Goal: Task Accomplishment & Management: Use online tool/utility

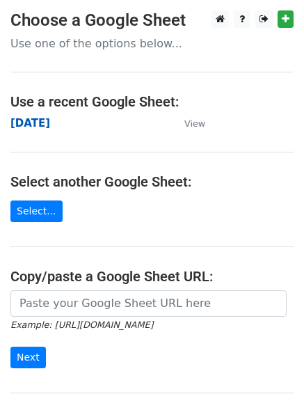
click at [39, 126] on strong "[DATE]" at bounding box center [30, 123] width 40 height 13
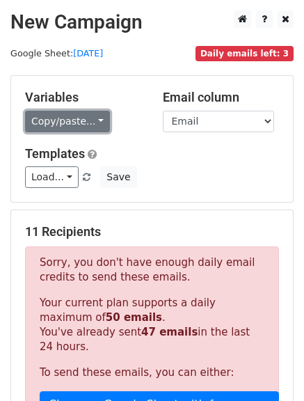
click at [95, 118] on link "Copy/paste..." at bounding box center [67, 122] width 85 height 22
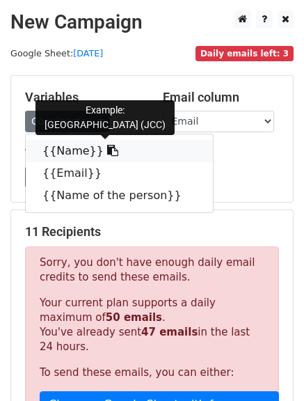
click at [107, 154] on icon at bounding box center [112, 150] width 11 height 11
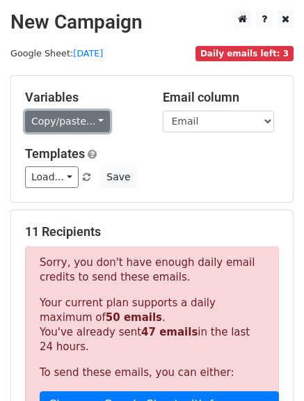
click at [88, 121] on link "Copy/paste..." at bounding box center [67, 122] width 85 height 22
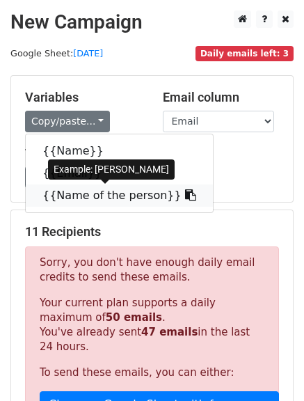
click at [185, 195] on icon at bounding box center [190, 194] width 11 height 11
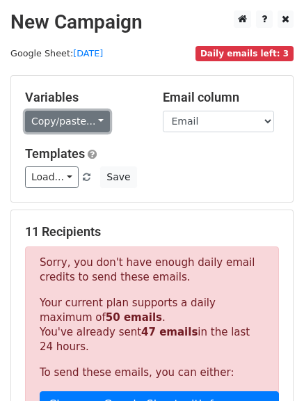
click at [91, 126] on link "Copy/paste..." at bounding box center [67, 122] width 85 height 22
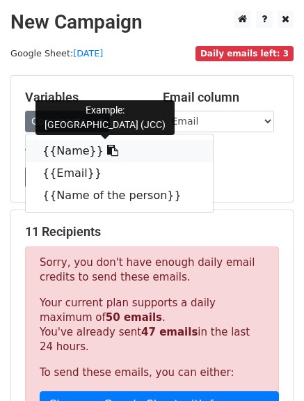
click at [107, 156] on icon at bounding box center [112, 150] width 11 height 11
